Goal: Find specific page/section: Find specific page/section

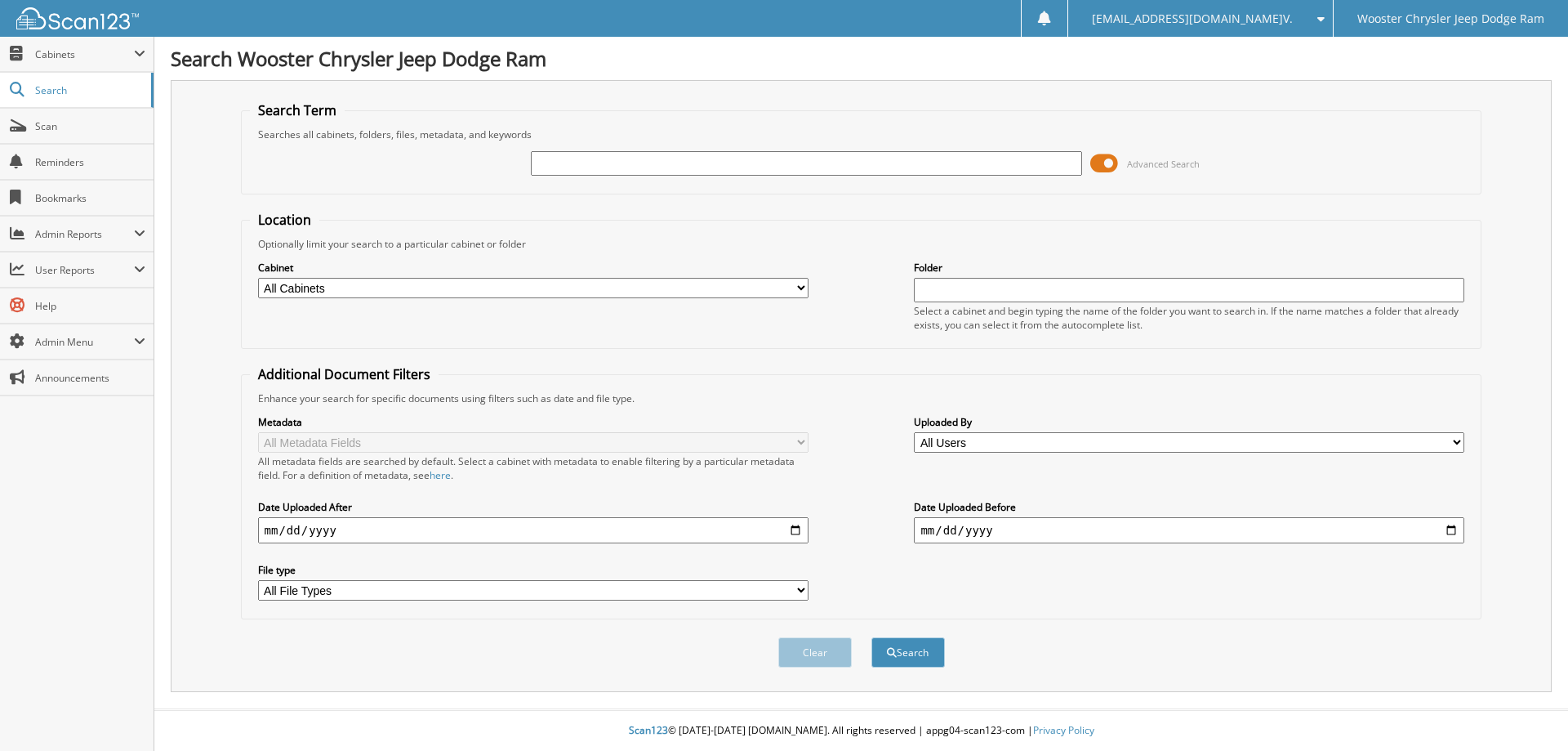
click at [675, 156] on input "text" at bounding box center [806, 163] width 551 height 25
type input "P9602"
click at [871, 637] on button "Search" at bounding box center [908, 652] width 74 height 30
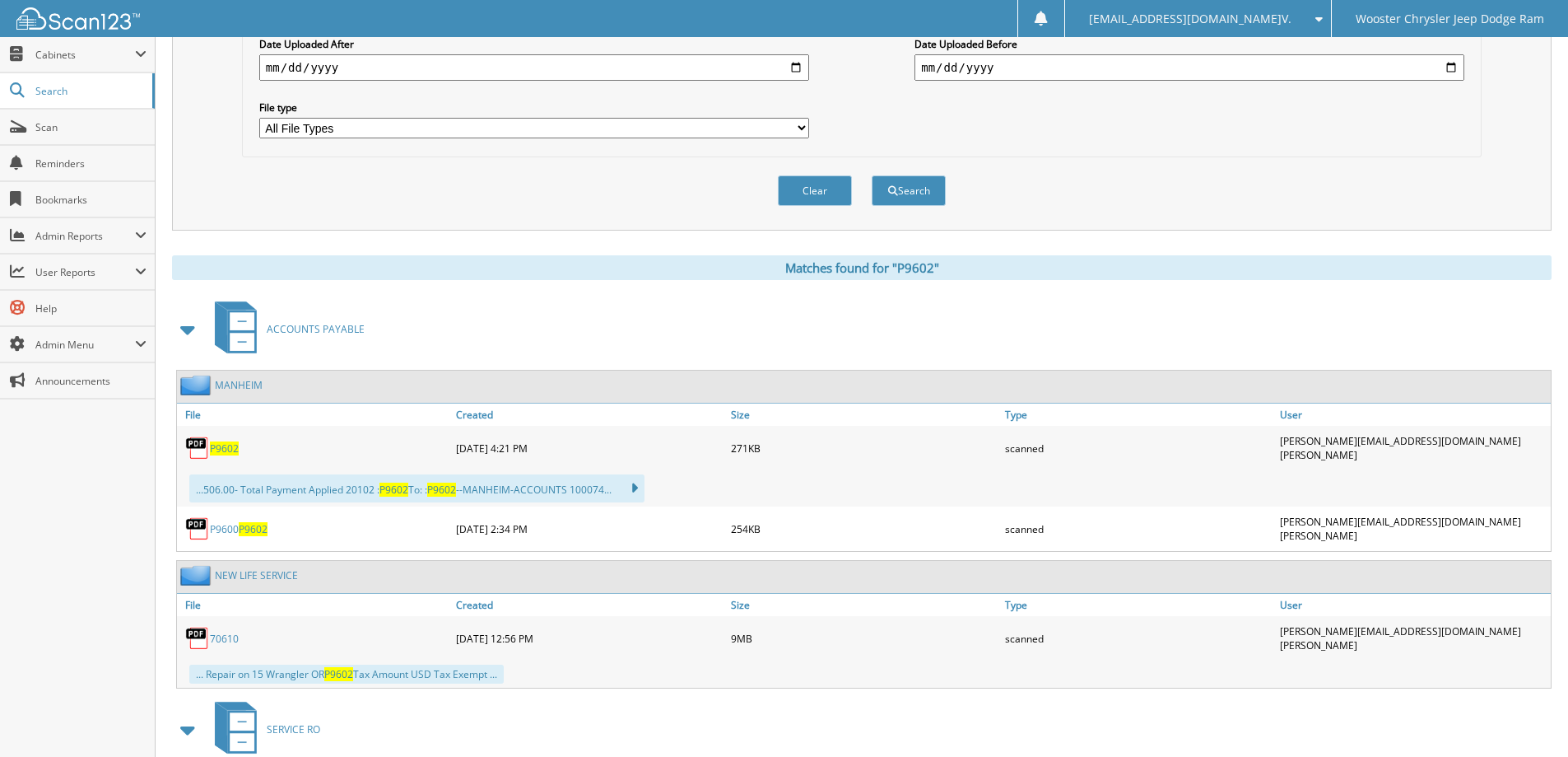
scroll to position [494, 0]
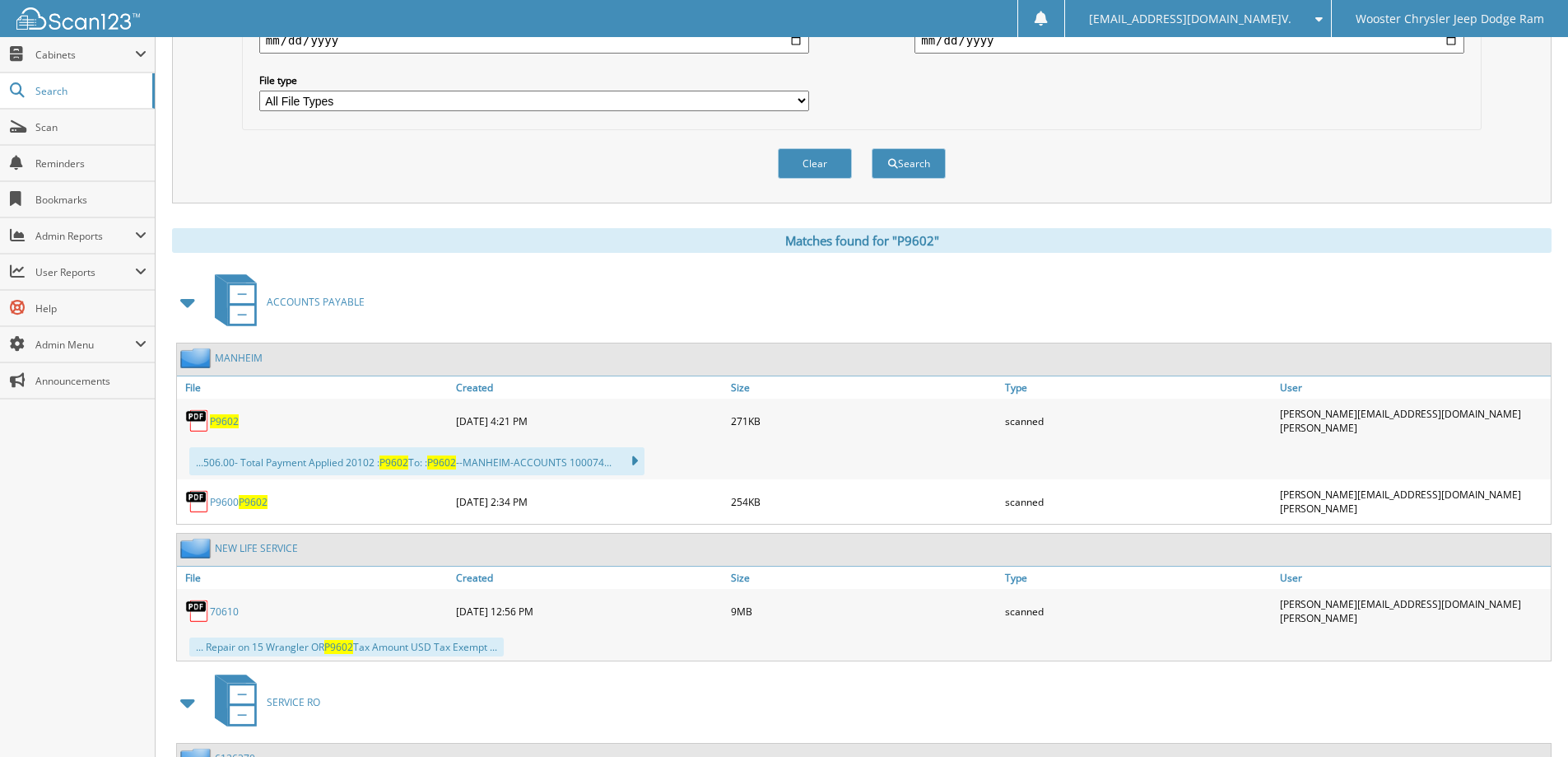
click at [229, 419] on span "P9602" at bounding box center [224, 421] width 28 height 14
